Goal: Transaction & Acquisition: Subscribe to service/newsletter

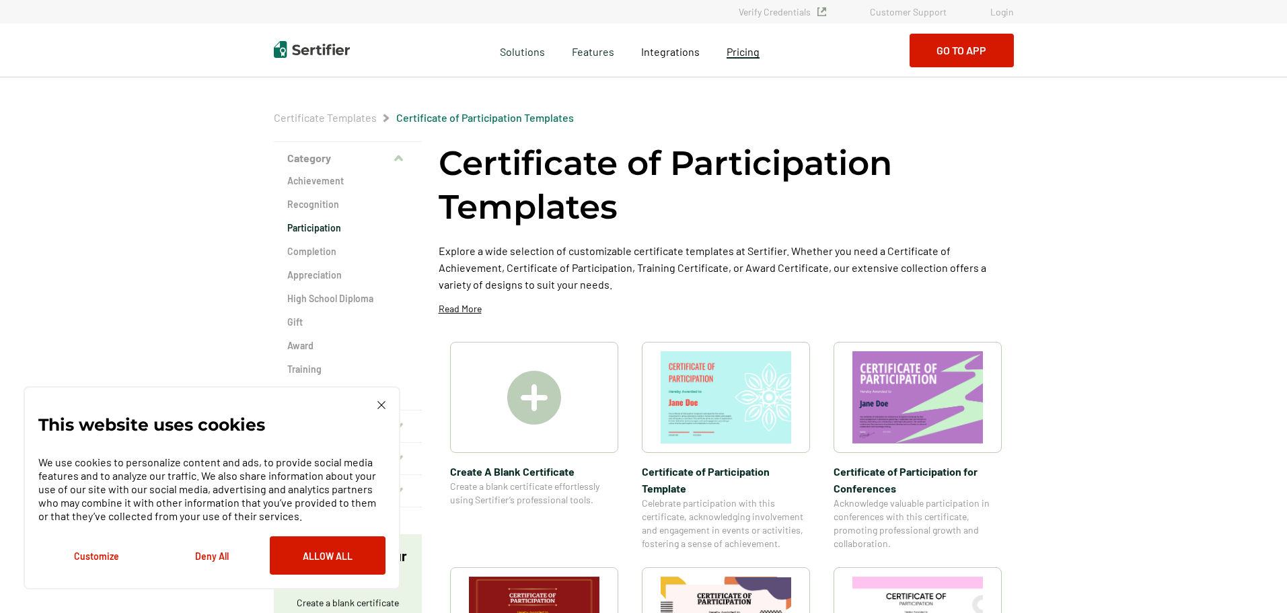
click at [743, 52] on span "Pricing" at bounding box center [742, 51] width 33 height 13
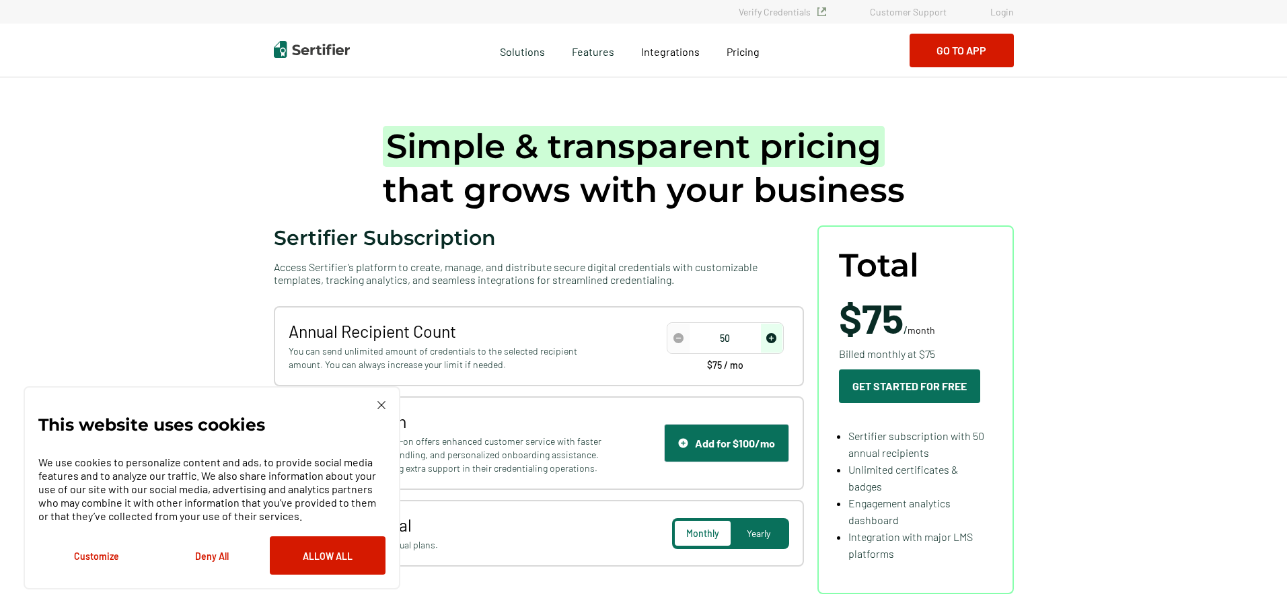
click at [373, 407] on div "This website uses cookies We use cookies to personalize content and ads, to pro…" at bounding box center [211, 488] width 347 height 174
click at [377, 406] on img at bounding box center [381, 405] width 8 height 8
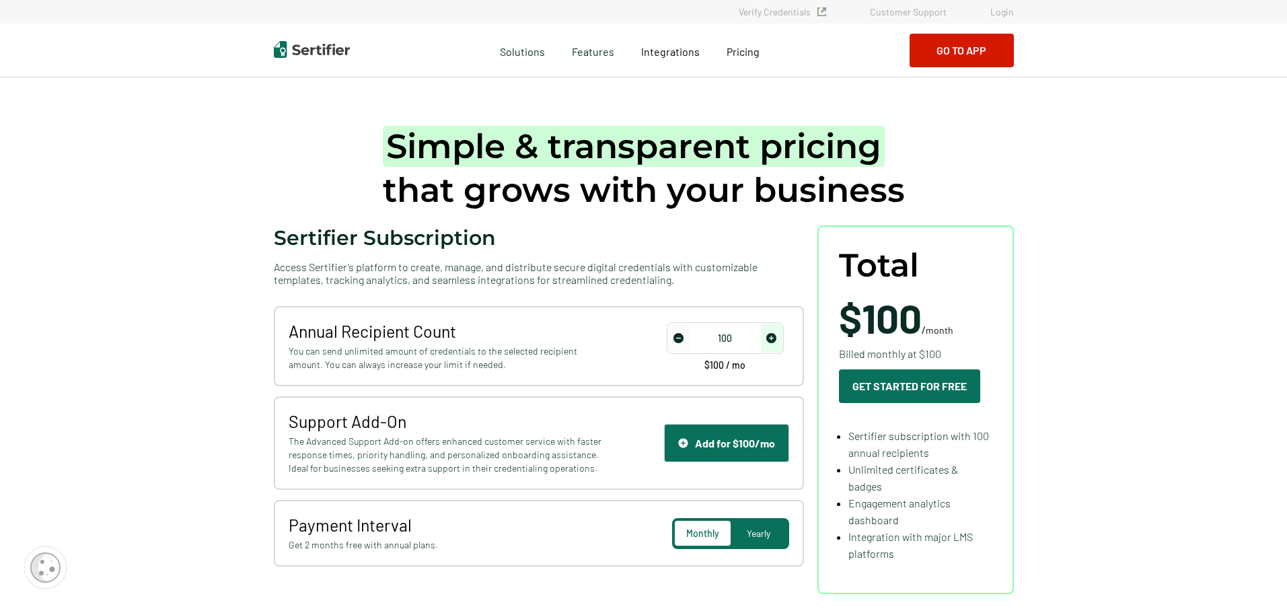
click at [773, 340] on img "increase number" at bounding box center [771, 338] width 10 height 10
type input "300"
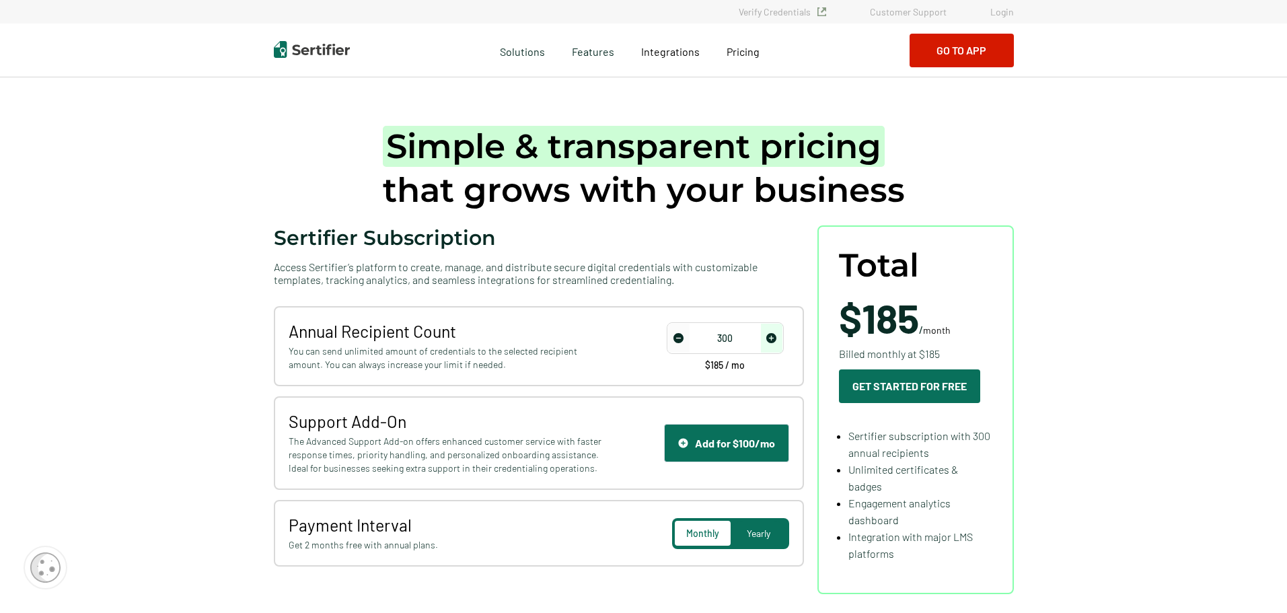
click at [773, 340] on img "increase number" at bounding box center [771, 338] width 10 height 10
